Goal: Information Seeking & Learning: Learn about a topic

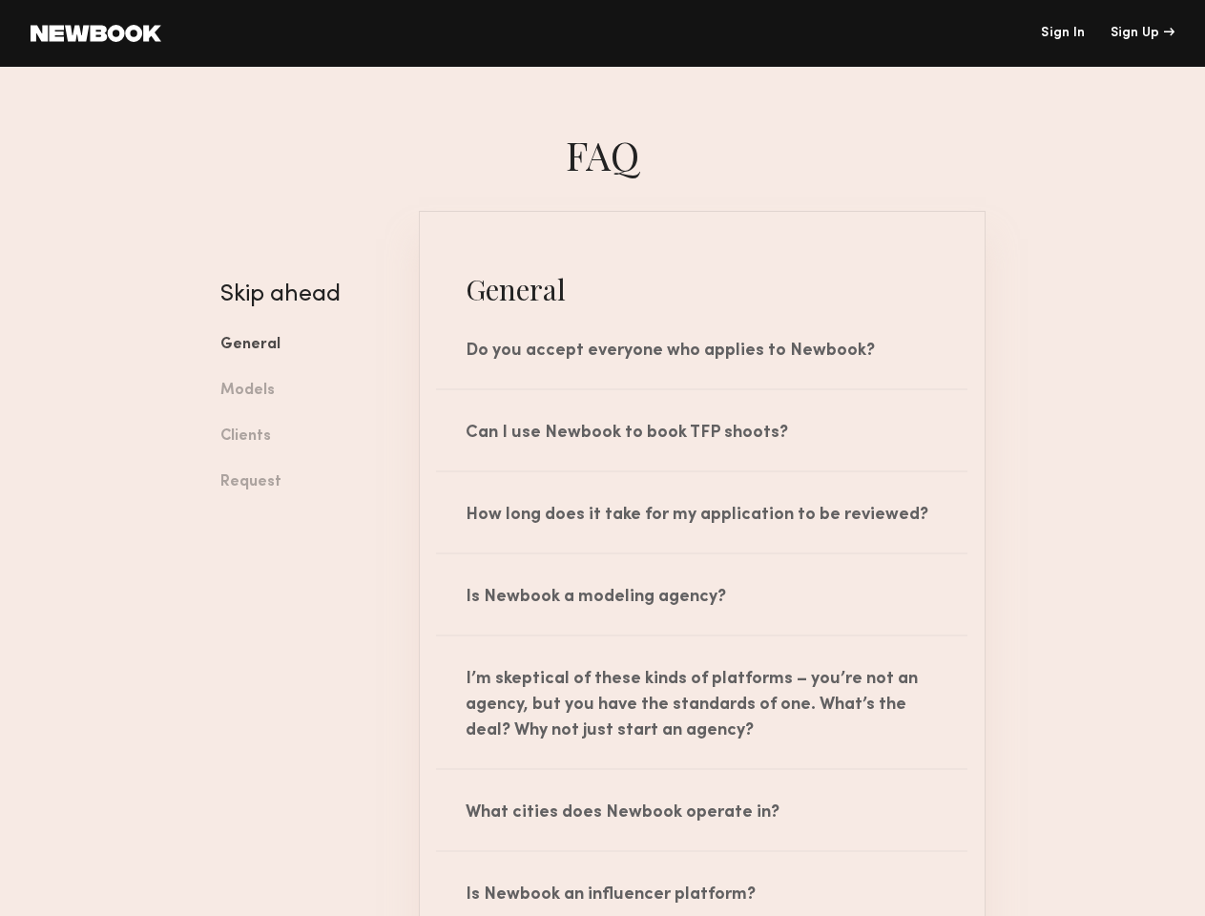
click at [1142, 33] on div "Sign Up" at bounding box center [1142, 33] width 64 height 13
click at [305, 345] on link "General" at bounding box center [305, 345] width 170 height 46
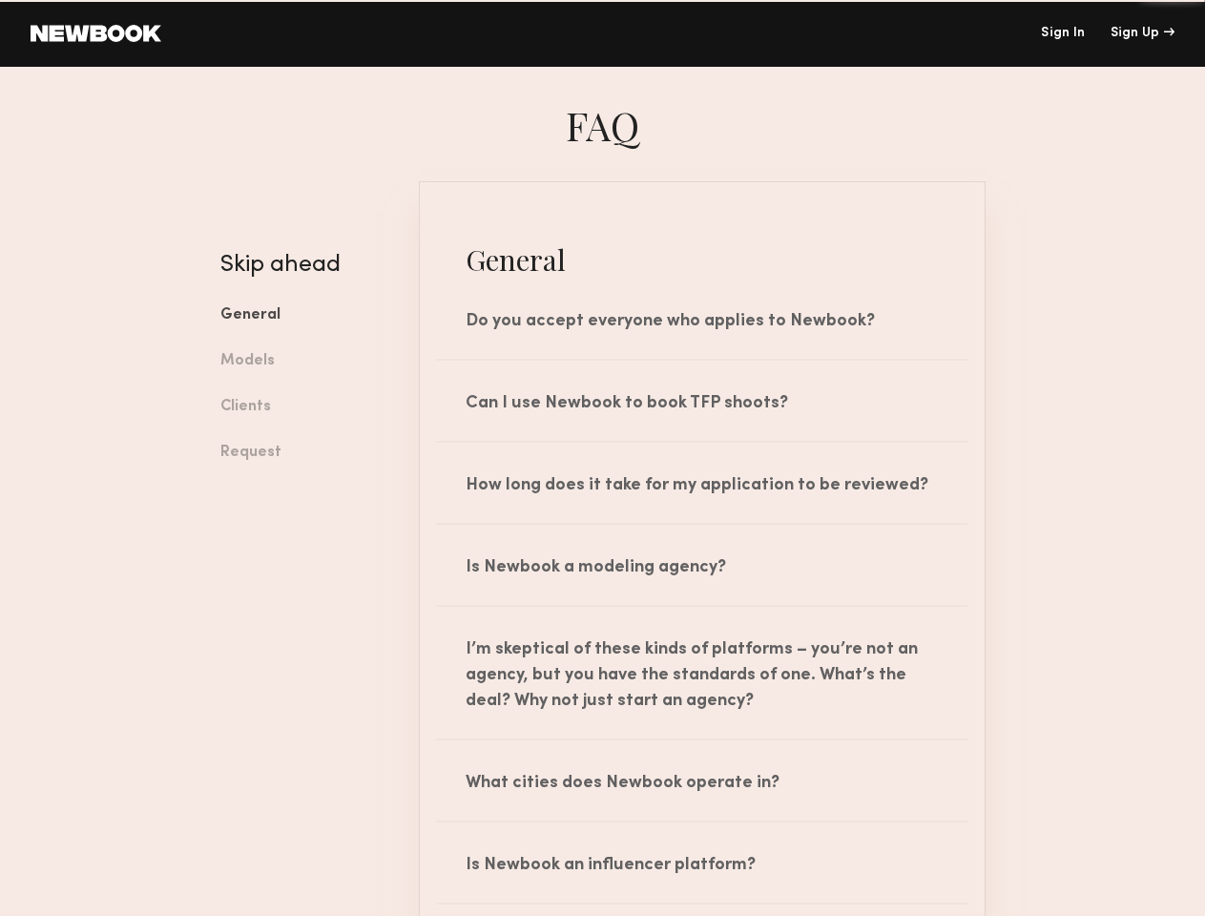
click at [305, 391] on link "Clients" at bounding box center [305, 407] width 170 height 46
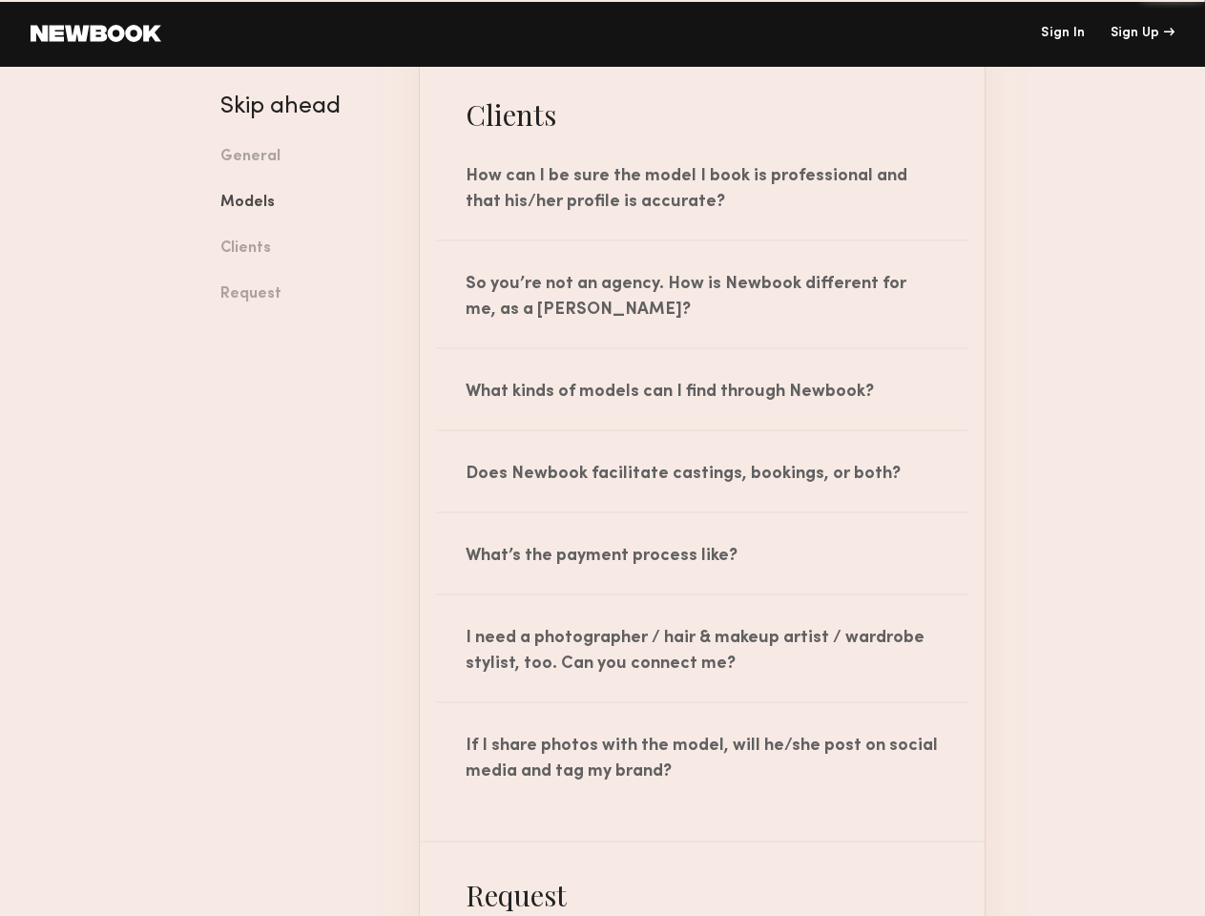
click at [702, 348] on div at bounding box center [701, 348] width 530 height 2
click at [702, 430] on div at bounding box center [701, 430] width 530 height 2
click at [702, 512] on div at bounding box center [701, 512] width 530 height 2
click at [702, 594] on div at bounding box center [701, 594] width 530 height 2
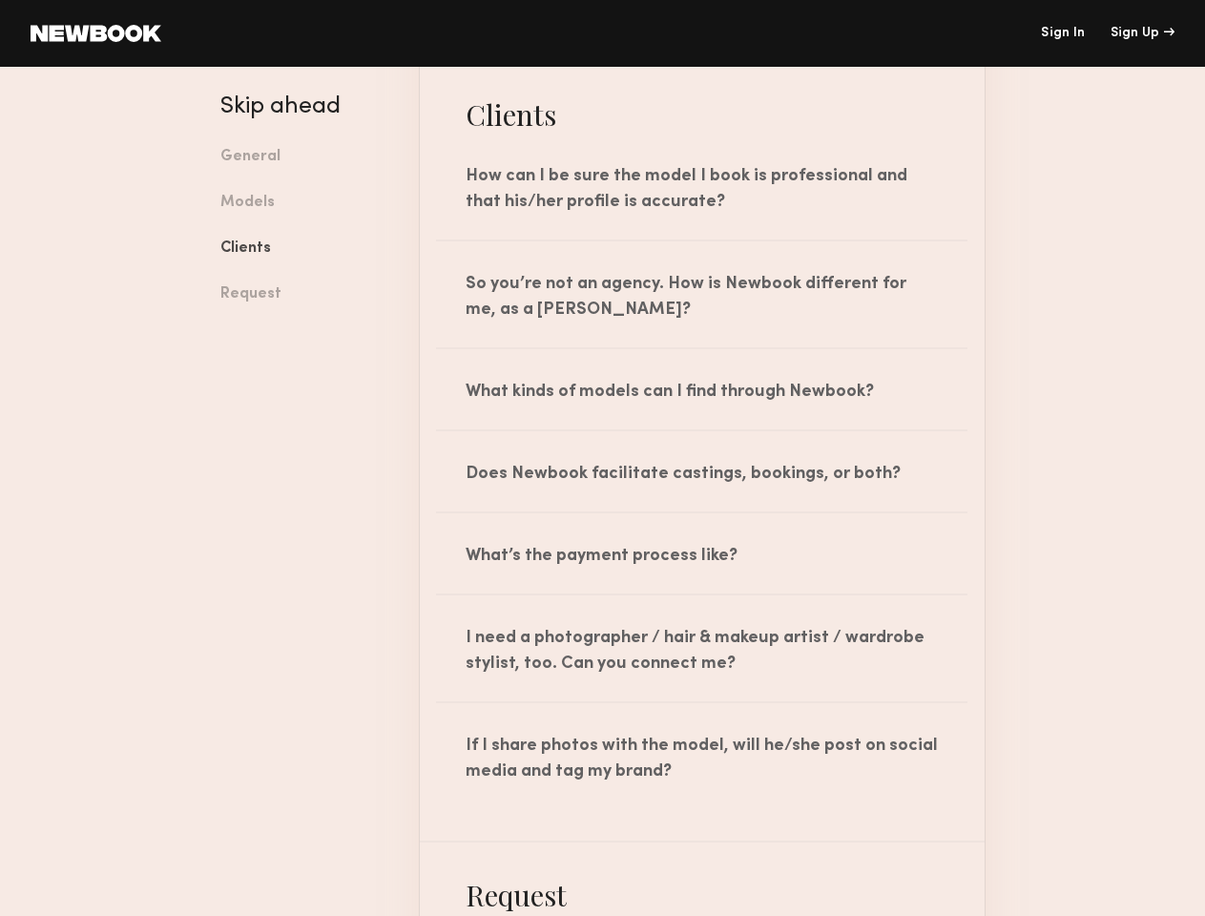
click at [702, 702] on div at bounding box center [701, 702] width 530 height 2
